Goal: Task Accomplishment & Management: Manage account settings

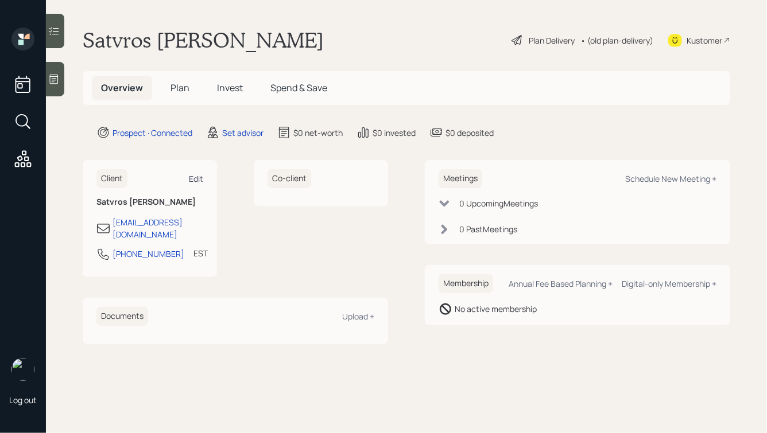
click at [201, 176] on div "Edit" at bounding box center [196, 178] width 14 height 11
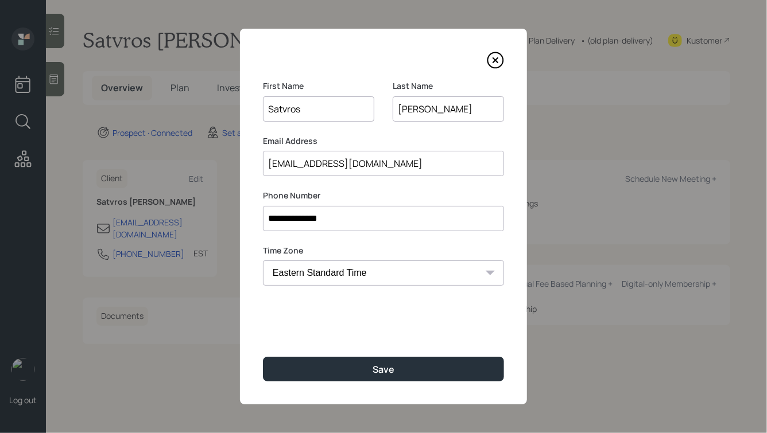
click at [282, 108] on input "Satvros" at bounding box center [318, 108] width 111 height 25
type input "Stavros"
click at [332, 217] on input "**********" at bounding box center [383, 218] width 241 height 25
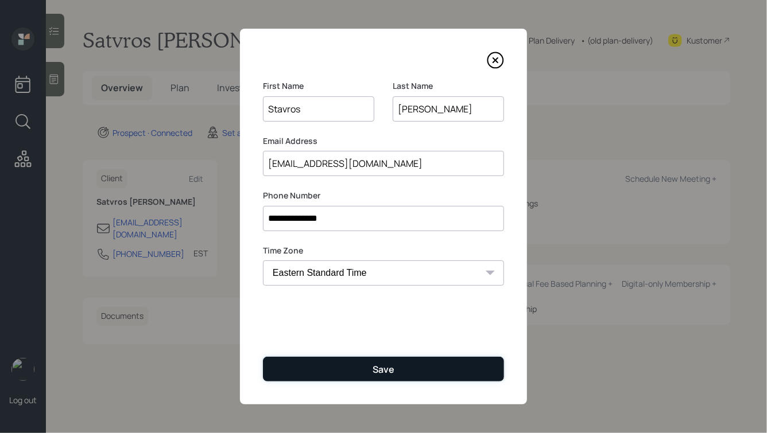
click at [371, 359] on button "Save" at bounding box center [383, 369] width 241 height 25
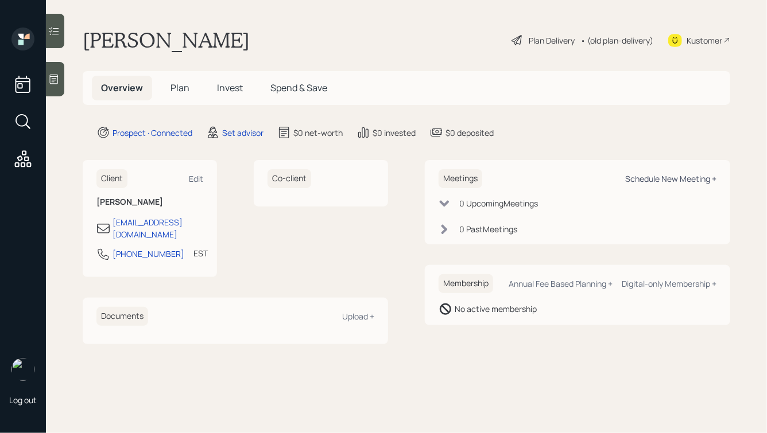
click at [667, 180] on div "Schedule New Meeting +" at bounding box center [670, 178] width 91 height 11
select select "round-[PERSON_NAME]"
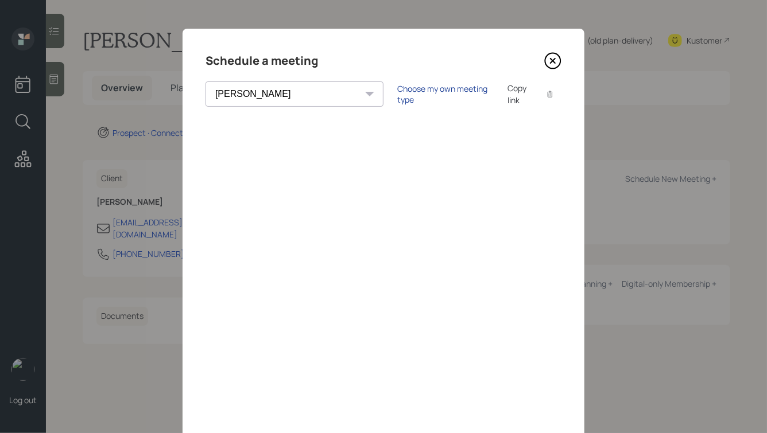
click at [397, 97] on div "Choose my own meeting type" at bounding box center [445, 94] width 96 height 22
